Goal: Register for event/course

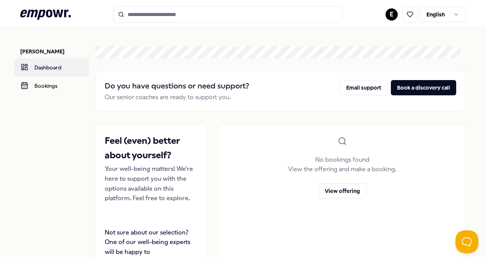
click at [41, 68] on link "Dashboard" at bounding box center [51, 67] width 75 height 18
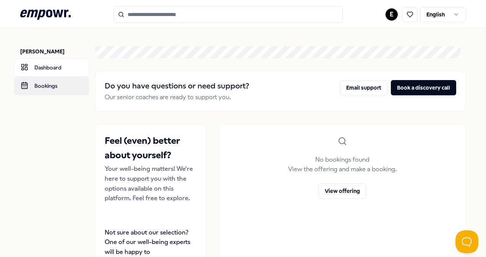
click at [46, 86] on link "Bookings" at bounding box center [51, 86] width 75 height 18
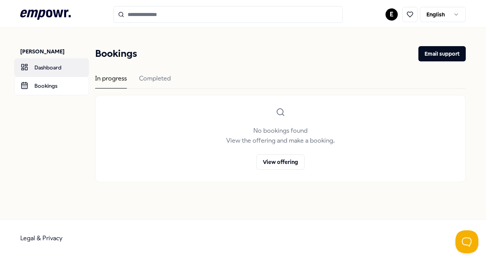
click at [48, 71] on link "Dashboard" at bounding box center [51, 67] width 75 height 18
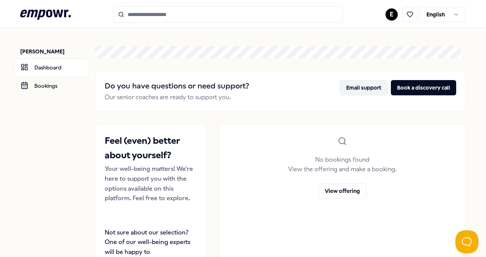
click at [361, 89] on button "Email support" at bounding box center [364, 87] width 48 height 15
click at [63, 14] on icon ".empowr-logo_svg__cls-1{fill:#03032f}" at bounding box center [45, 15] width 50 height 14
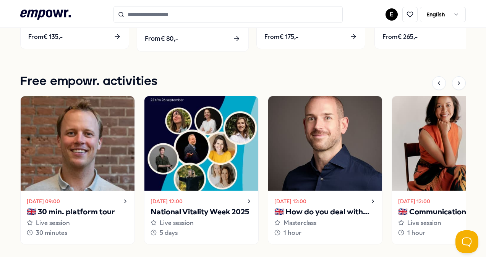
scroll to position [509, 0]
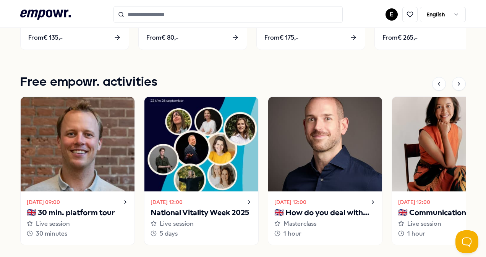
drag, startPoint x: 226, startPoint y: 217, endPoint x: 194, endPoint y: 212, distance: 32.5
click at [194, 212] on p "National Vitality Week 2025" at bounding box center [202, 213] width 102 height 12
